Goal: Transaction & Acquisition: Purchase product/service

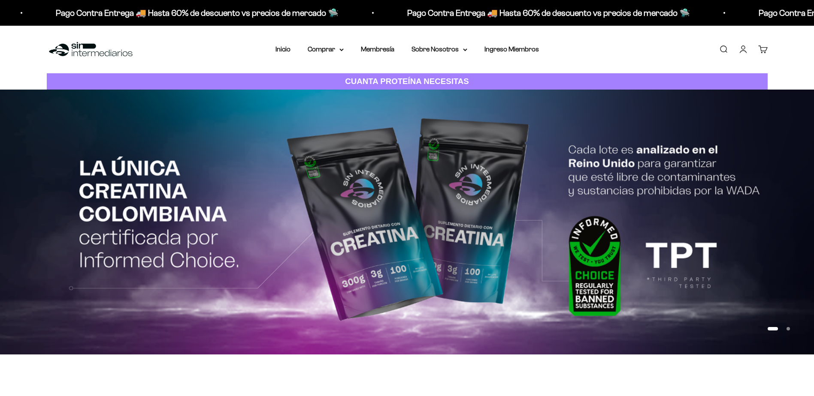
click at [741, 52] on link "Iniciar sesión" at bounding box center [742, 49] width 9 height 9
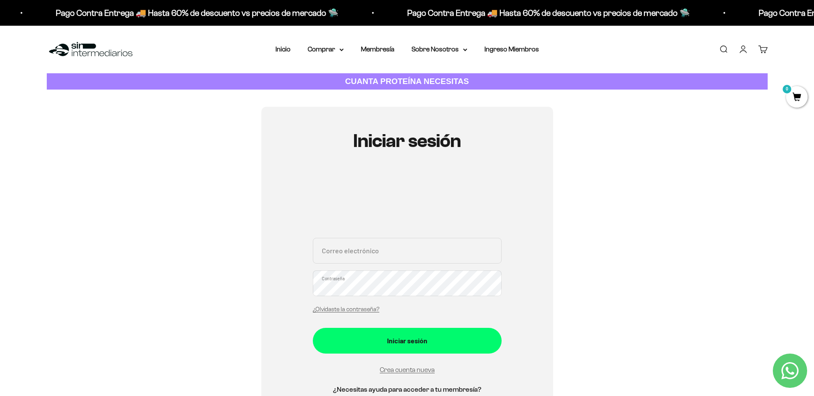
click at [341, 256] on input "Correo electrónico" at bounding box center [407, 251] width 189 height 26
type input "[EMAIL_ADDRESS][DOMAIN_NAME]"
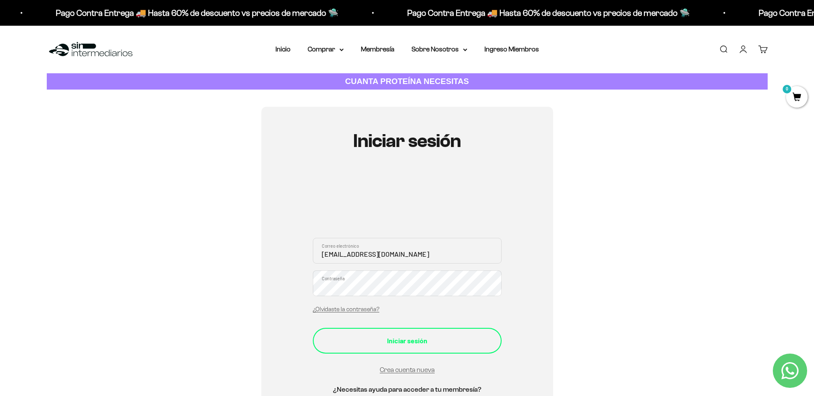
click at [418, 341] on div "Iniciar sesión" at bounding box center [407, 341] width 154 height 11
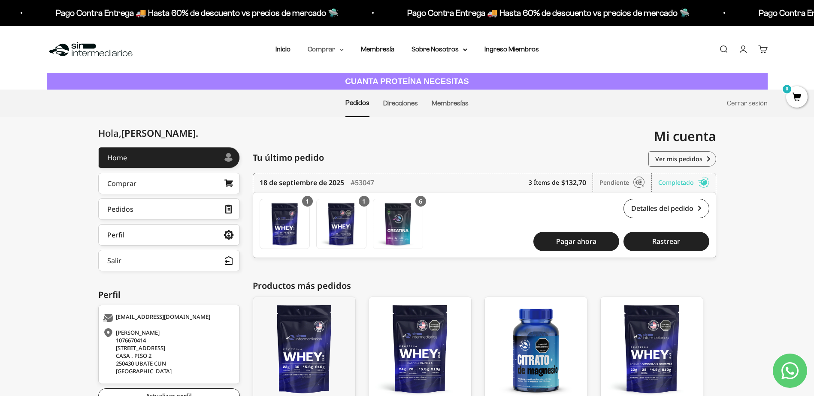
click at [328, 45] on summary "Comprar" at bounding box center [326, 49] width 36 height 11
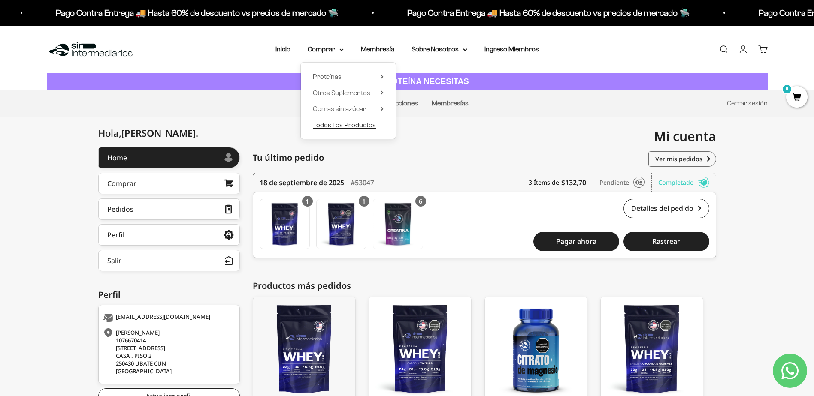
click at [329, 125] on span "Todos Los Productos" at bounding box center [344, 124] width 63 height 7
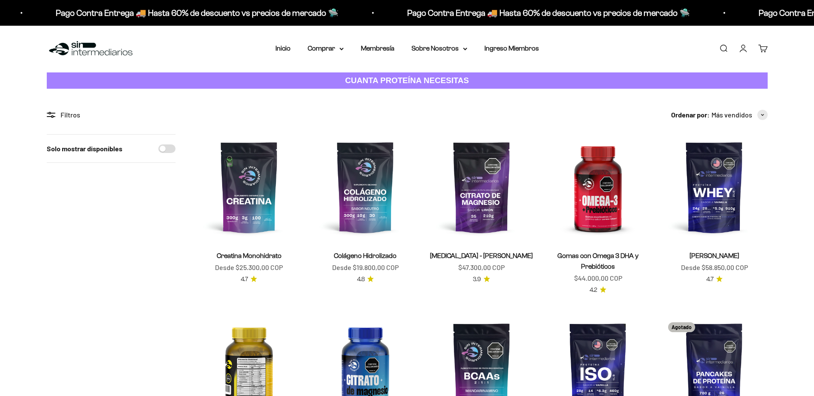
scroll to position [86, 0]
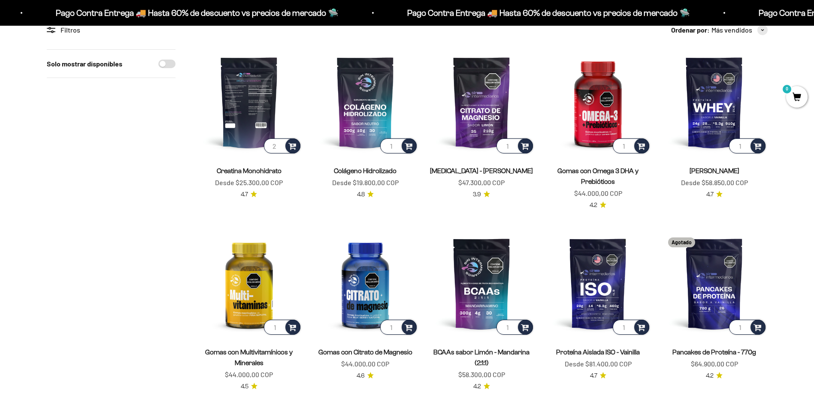
click at [278, 145] on input "2" at bounding box center [282, 146] width 36 height 15
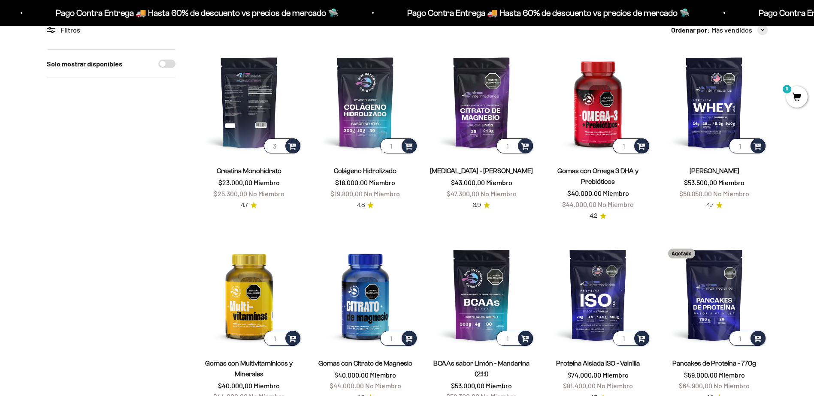
click at [280, 143] on input "3" at bounding box center [282, 146] width 36 height 15
type input "4"
click at [278, 145] on input "4" at bounding box center [282, 146] width 36 height 15
click at [292, 148] on span at bounding box center [292, 146] width 8 height 10
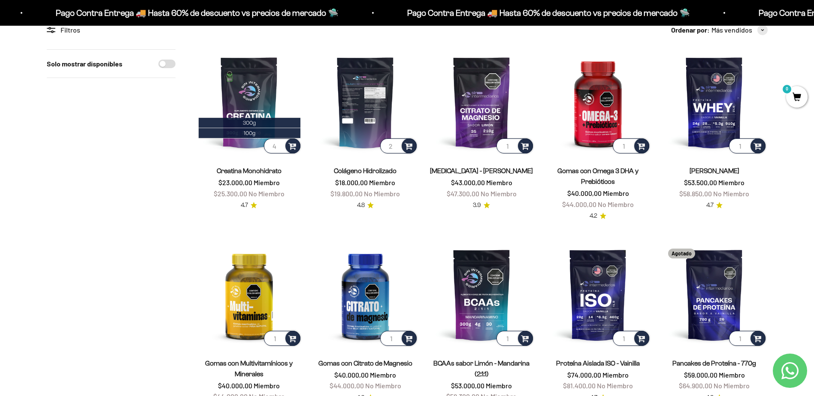
click at [395, 145] on input "2" at bounding box center [398, 146] width 36 height 15
click at [395, 145] on input "3" at bounding box center [398, 146] width 36 height 15
type input "4"
click at [395, 145] on input "4" at bounding box center [398, 146] width 36 height 15
click at [408, 145] on span at bounding box center [409, 146] width 8 height 10
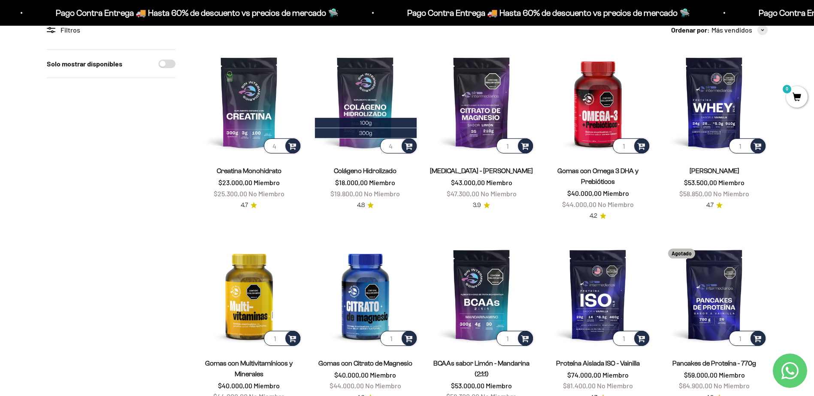
click at [362, 133] on span "300g" at bounding box center [365, 133] width 13 height 6
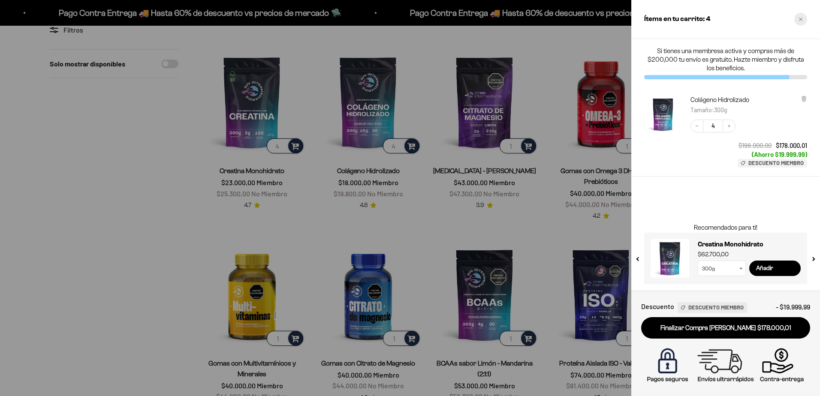
click at [796, 19] on div "Close cart" at bounding box center [801, 19] width 13 height 13
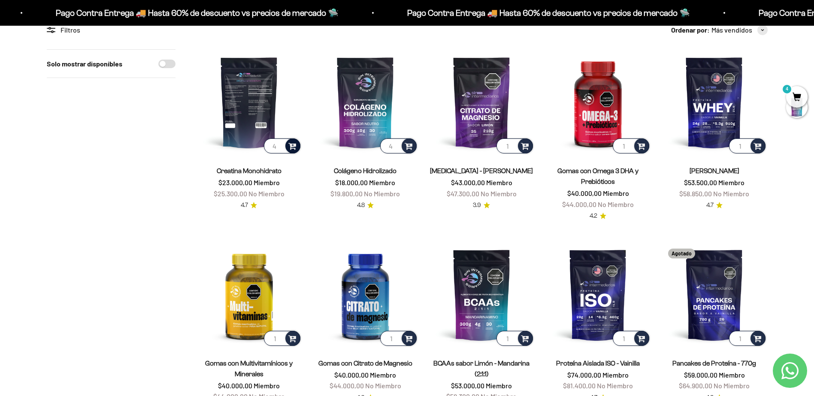
click at [293, 142] on span at bounding box center [292, 146] width 8 height 10
click at [258, 123] on li "300g" at bounding box center [250, 123] width 102 height 10
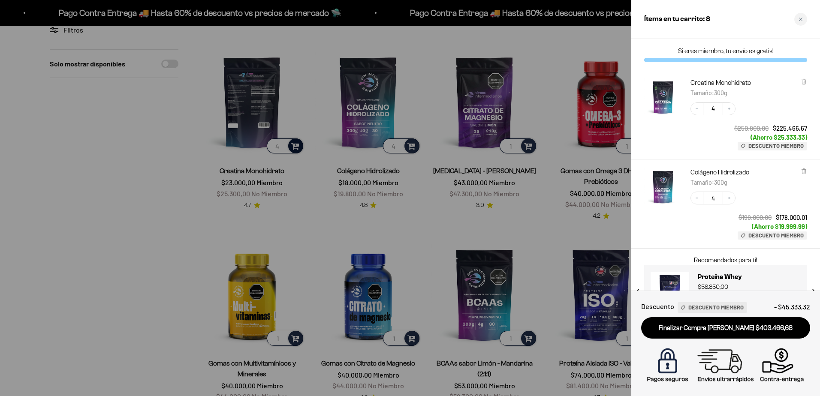
click at [555, 45] on div at bounding box center [410, 198] width 820 height 396
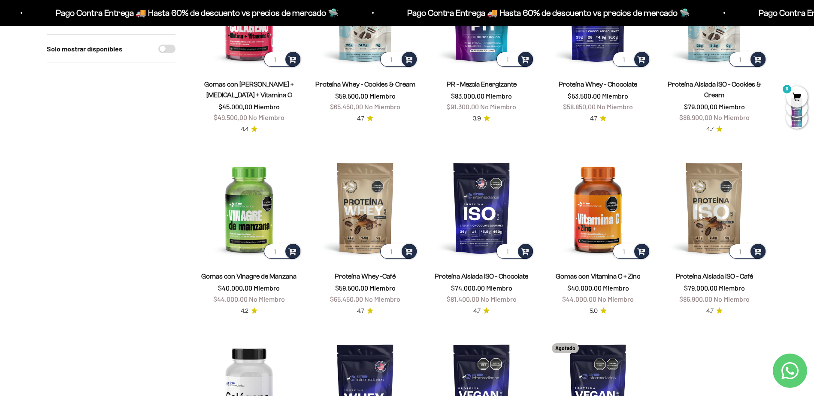
scroll to position [644, 0]
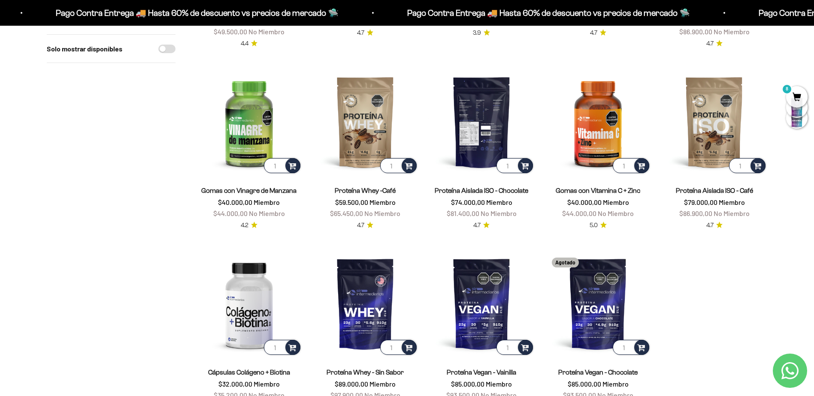
click at [485, 114] on img at bounding box center [482, 122] width 106 height 106
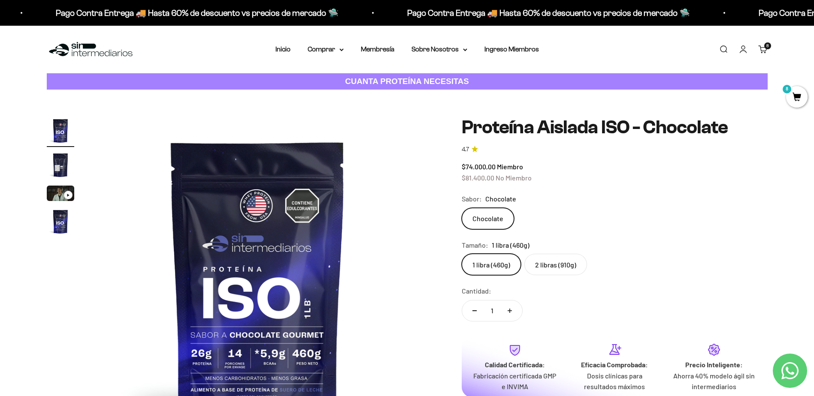
scroll to position [43, 0]
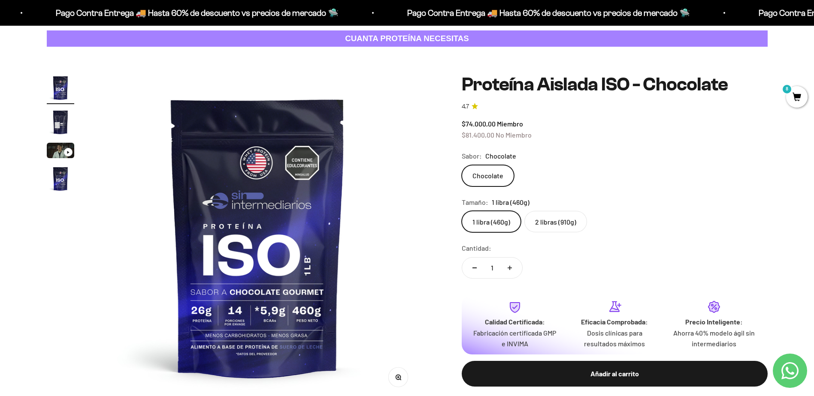
click at [558, 225] on label "2 libras (910g)" at bounding box center [555, 221] width 63 height 21
click at [462, 211] on input "2 libras (910g)" at bounding box center [461, 211] width 0 height 0
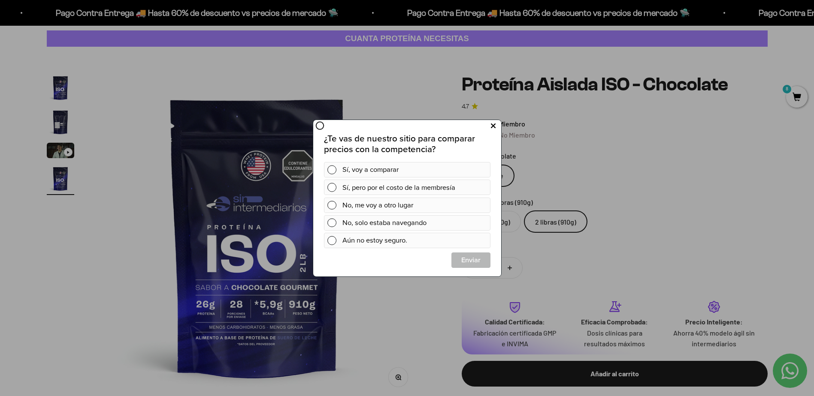
click at [496, 127] on button at bounding box center [493, 126] width 16 height 14
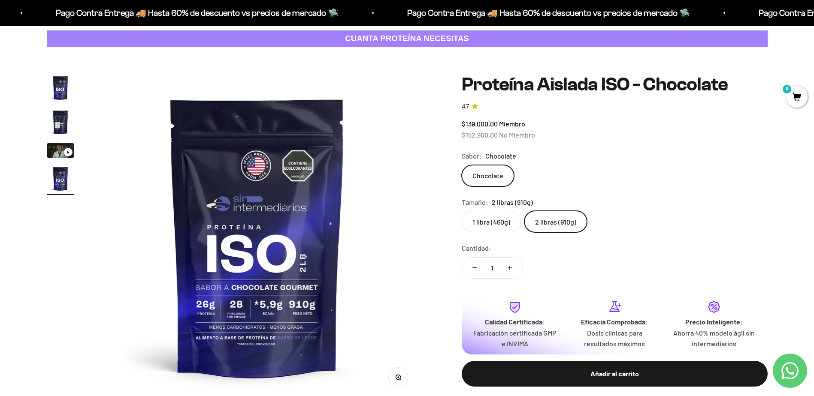
click at [605, 376] on div "Añadir al carrito" at bounding box center [615, 374] width 272 height 11
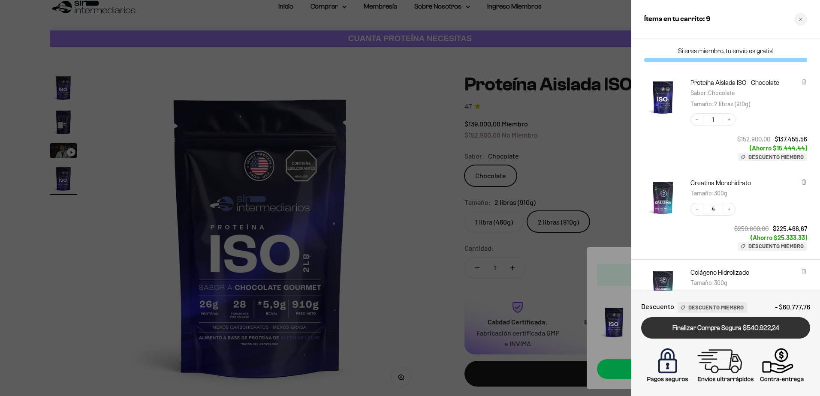
click at [734, 330] on link "Finalizar Compra Segura $540.922,24" at bounding box center [726, 329] width 169 height 22
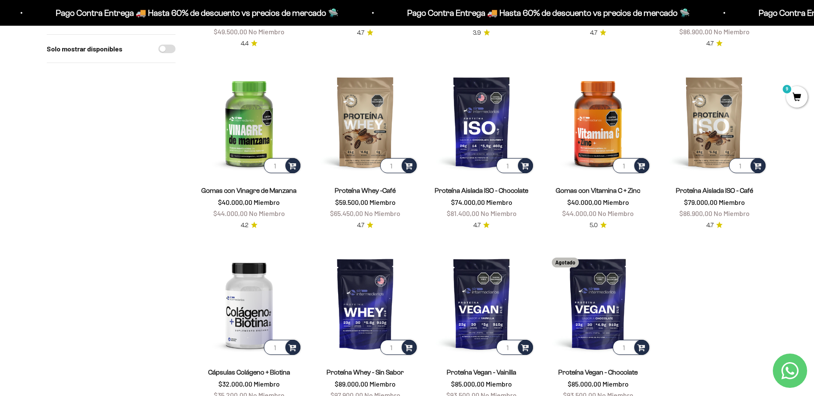
scroll to position [733, 0]
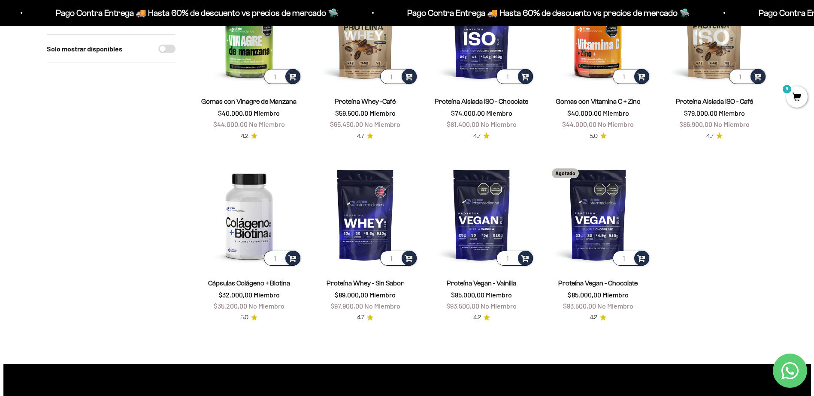
drag, startPoint x: 689, startPoint y: 264, endPoint x: 720, endPoint y: 239, distance: 40.0
click at [720, 239] on main "Filtros Ordenar por Características Más vendidos Alfabéticamente, A-Z Alfabétic…" at bounding box center [407, 334] width 814 height 1955
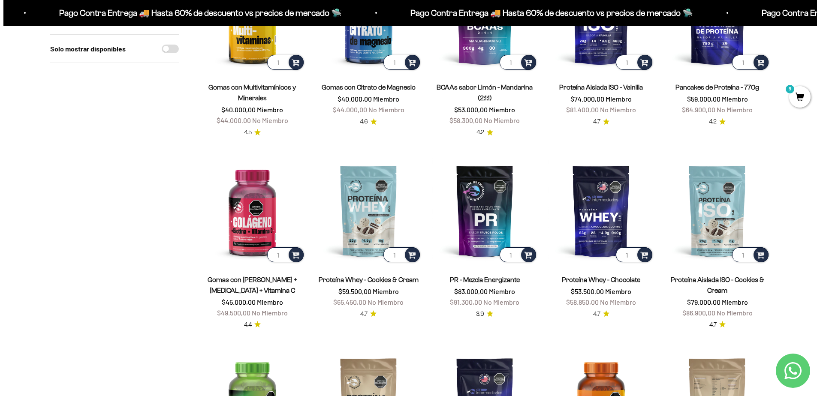
scroll to position [300, 0]
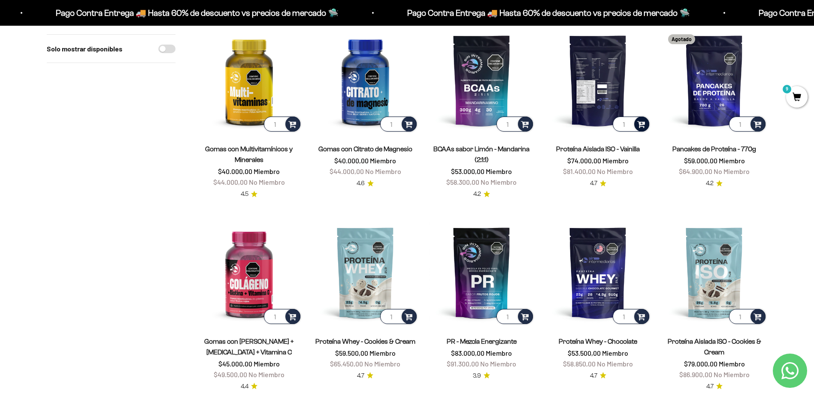
click at [642, 124] on span at bounding box center [641, 124] width 8 height 10
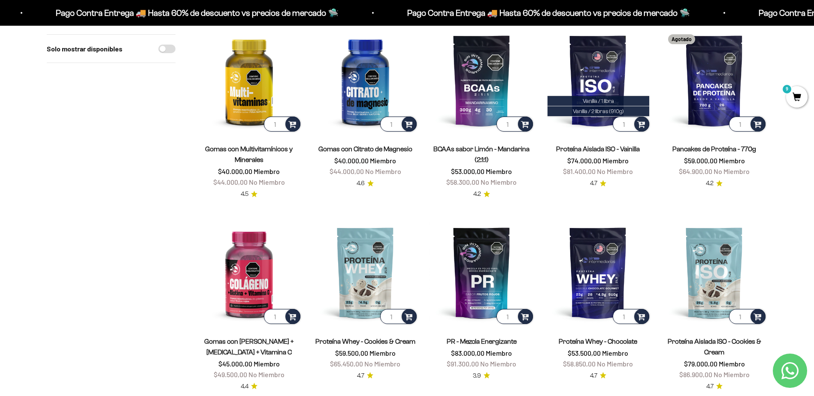
click at [795, 97] on span "9" at bounding box center [796, 96] width 21 height 21
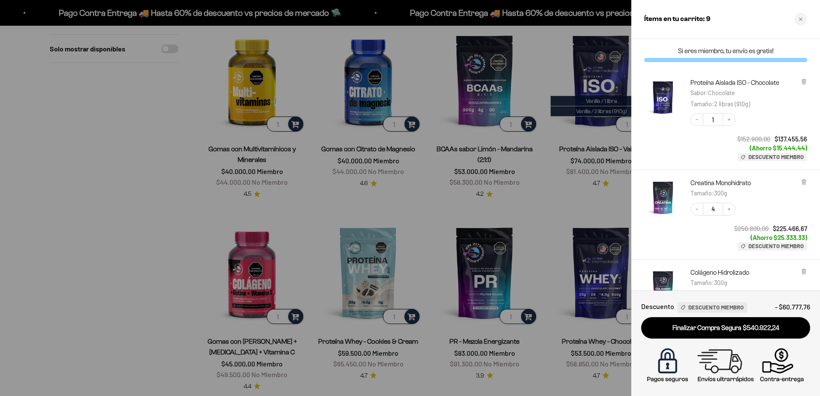
click at [801, 82] on div "Proteína Aislada ISO - Chocolate Sabor : Chocolate Tamaño : 2 libras (910g)" at bounding box center [749, 94] width 117 height 30
click at [805, 84] on icon at bounding box center [803, 82] width 3 height 4
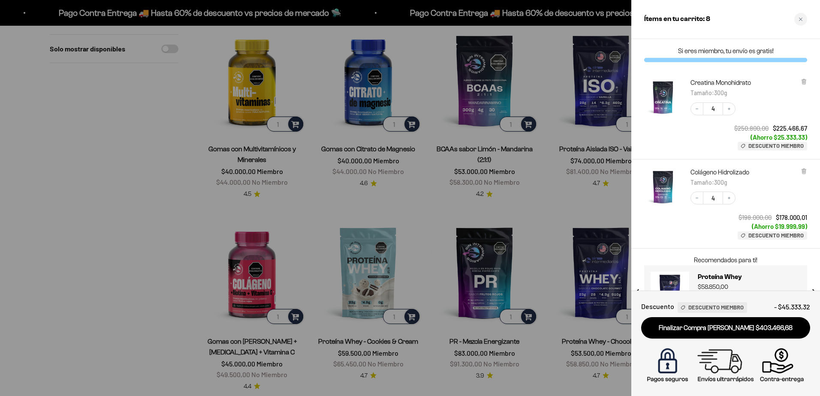
scroll to position [33, 0]
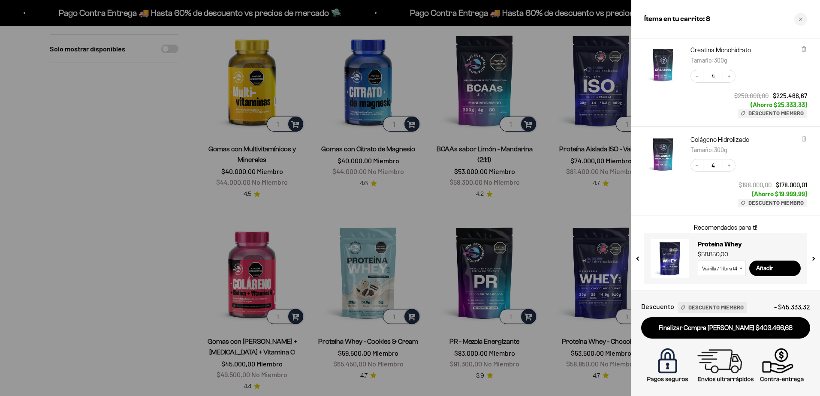
click at [533, 200] on div at bounding box center [410, 198] width 820 height 396
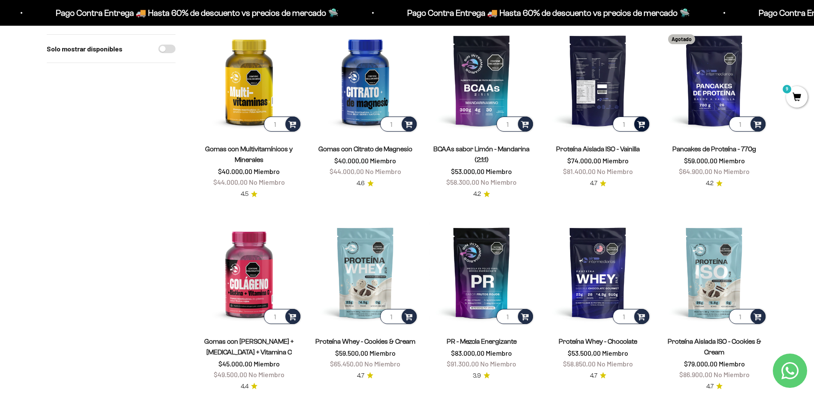
click at [642, 123] on span at bounding box center [641, 124] width 8 height 10
click at [606, 111] on span "Vanilla / 2 libras (910g)" at bounding box center [598, 111] width 51 height 6
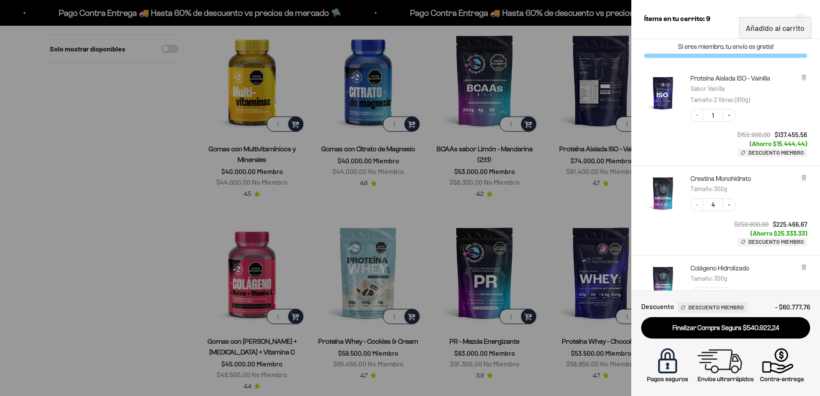
scroll to position [0, 0]
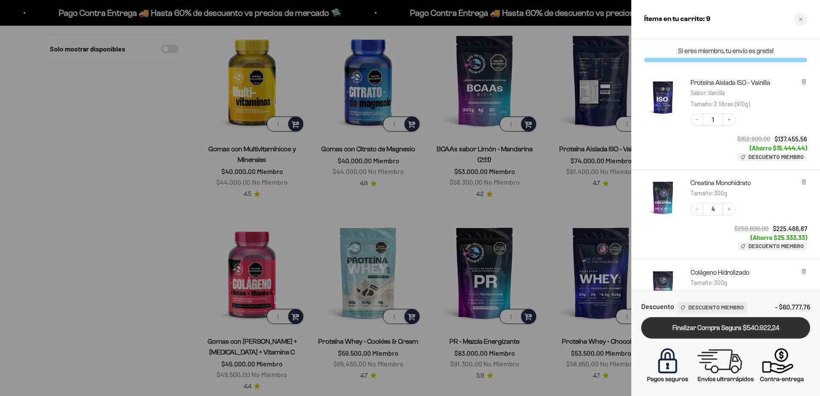
click at [711, 326] on link "Finalizar Compra Segura $540.922,24" at bounding box center [726, 329] width 169 height 22
